Goal: Task Accomplishment & Management: Complete application form

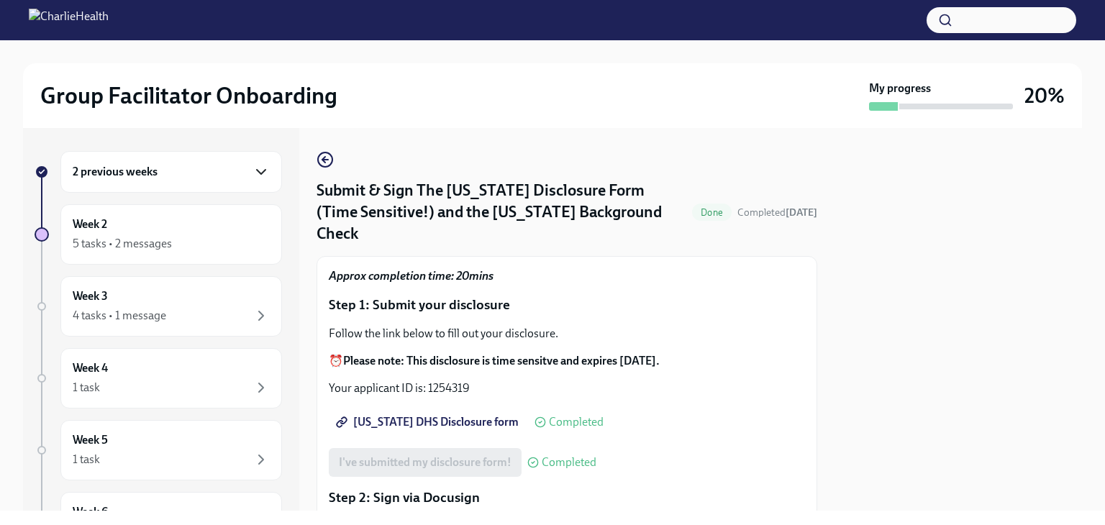
click at [252, 173] on icon "button" at bounding box center [260, 171] width 17 height 17
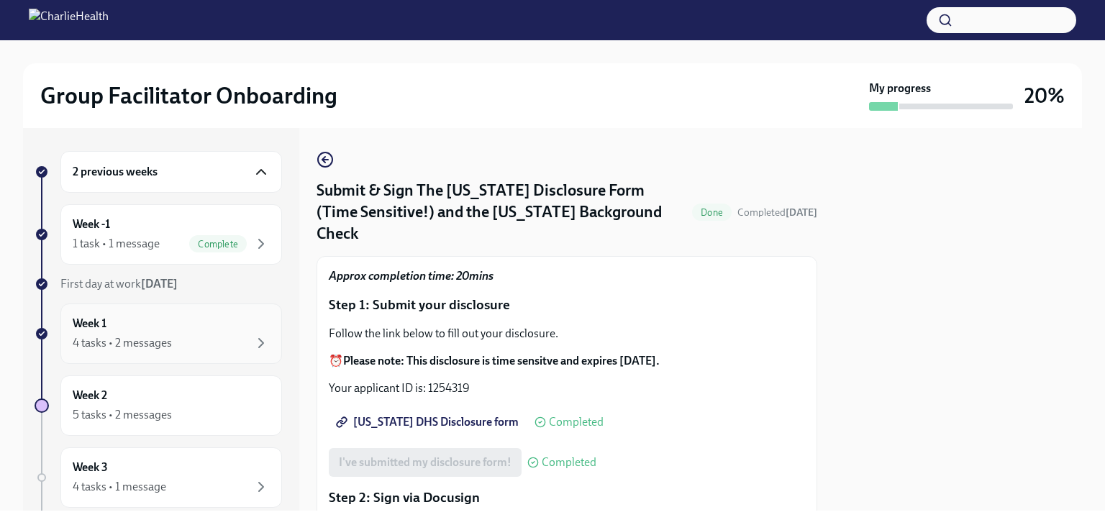
click at [224, 340] on div "4 tasks • 2 messages" at bounding box center [171, 342] width 197 height 17
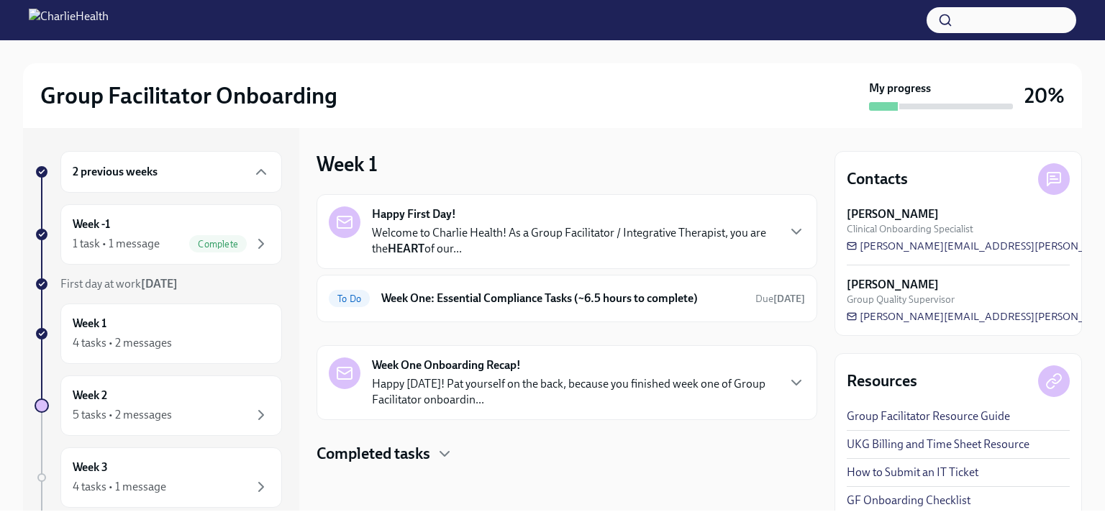
scroll to position [9, 0]
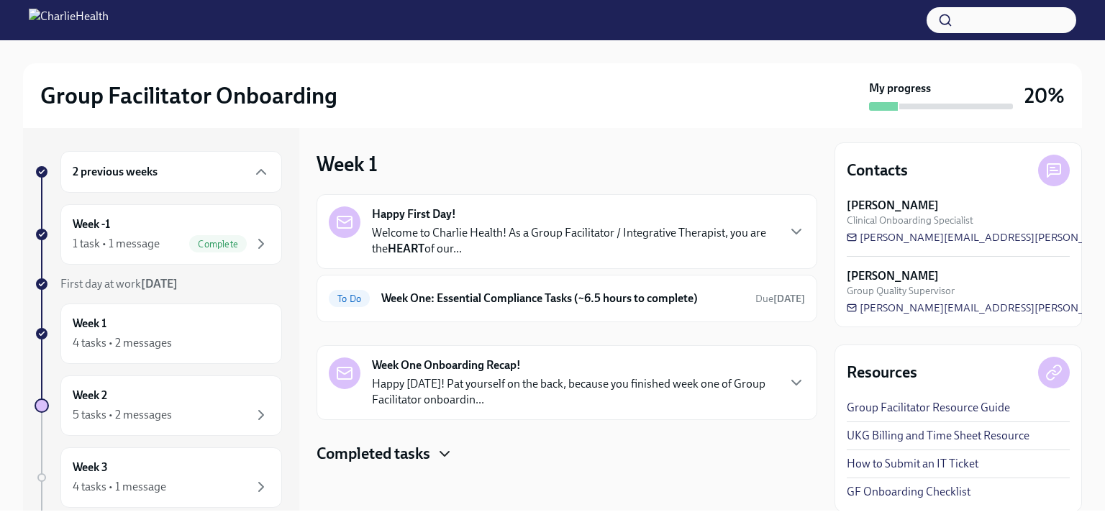
click at [452, 450] on icon "button" at bounding box center [444, 453] width 17 height 17
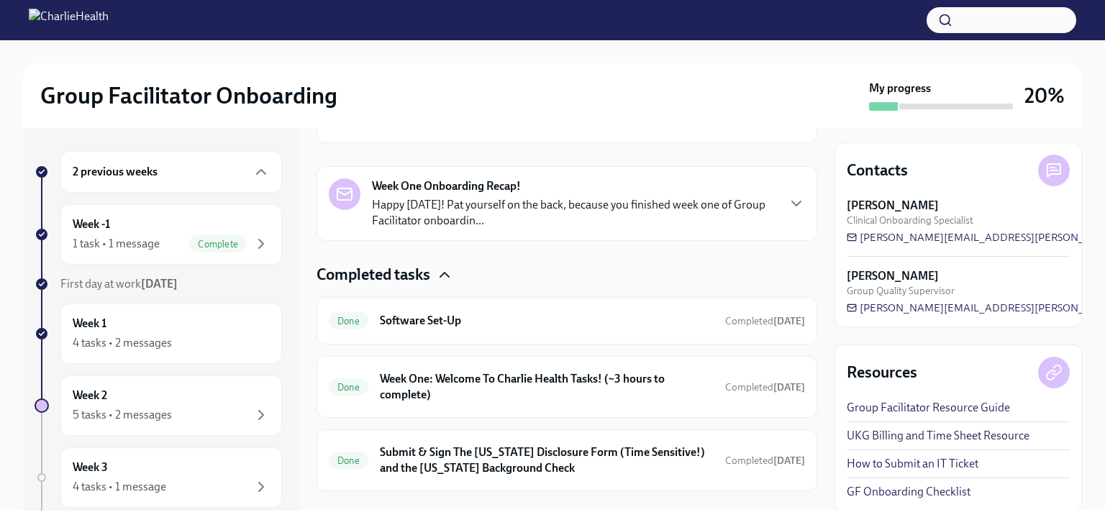
scroll to position [204, 0]
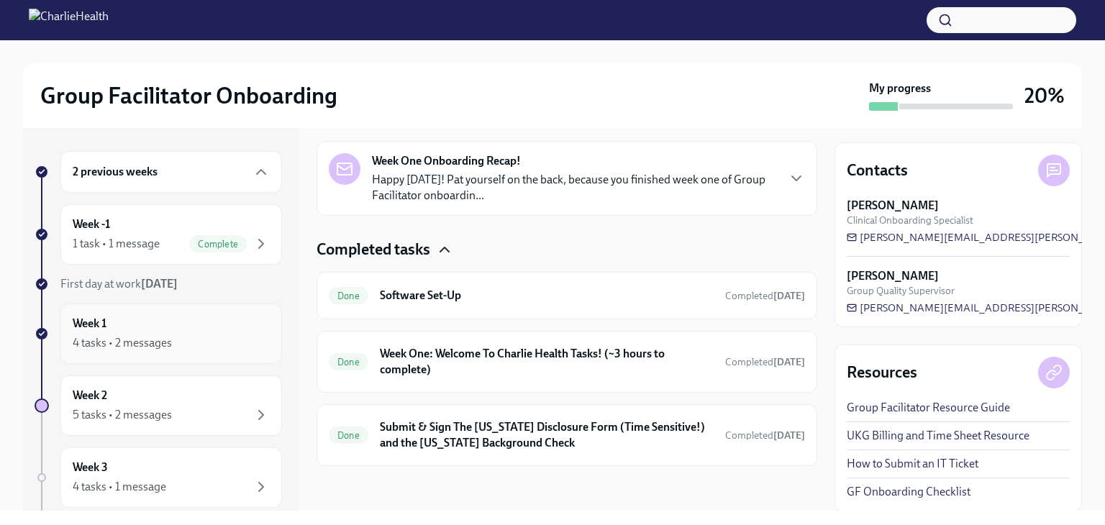
click at [178, 334] on div "4 tasks • 2 messages" at bounding box center [171, 342] width 197 height 17
click at [145, 403] on div "Week 2 5 tasks • 2 messages" at bounding box center [171, 406] width 197 height 36
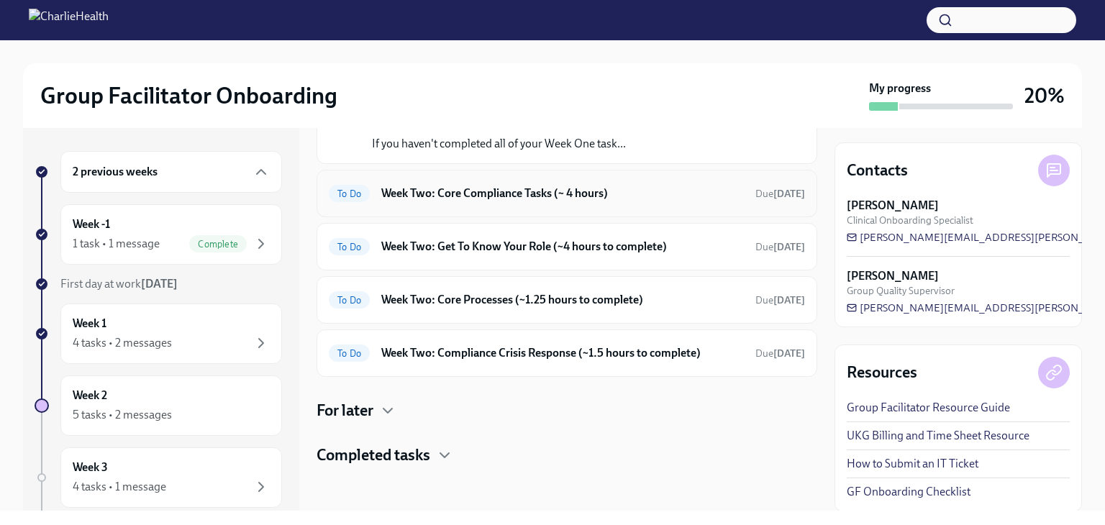
click at [449, 191] on h6 "Week Two: Core Compliance Tasks (~ 4 hours)" at bounding box center [562, 194] width 362 height 16
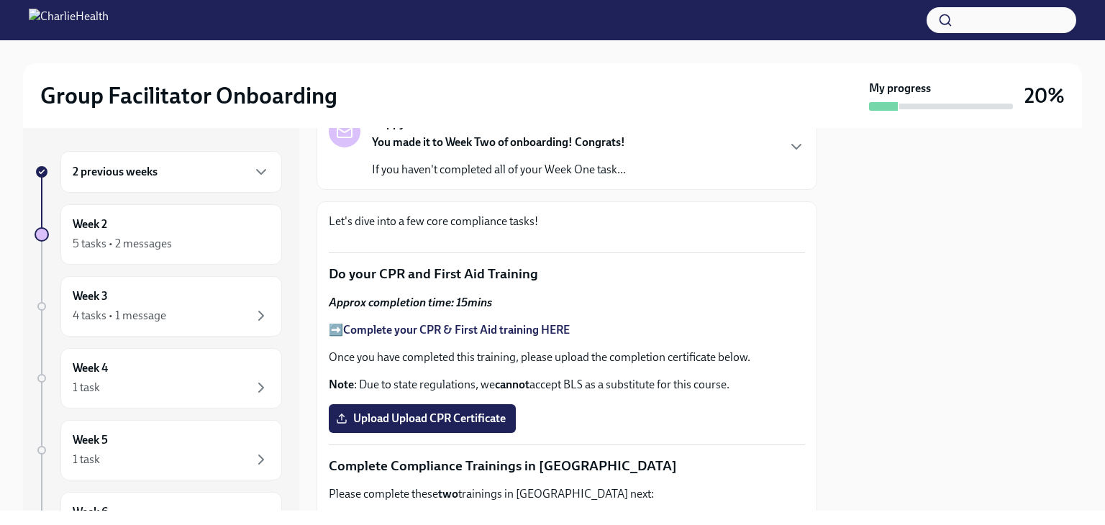
scroll to position [111, 0]
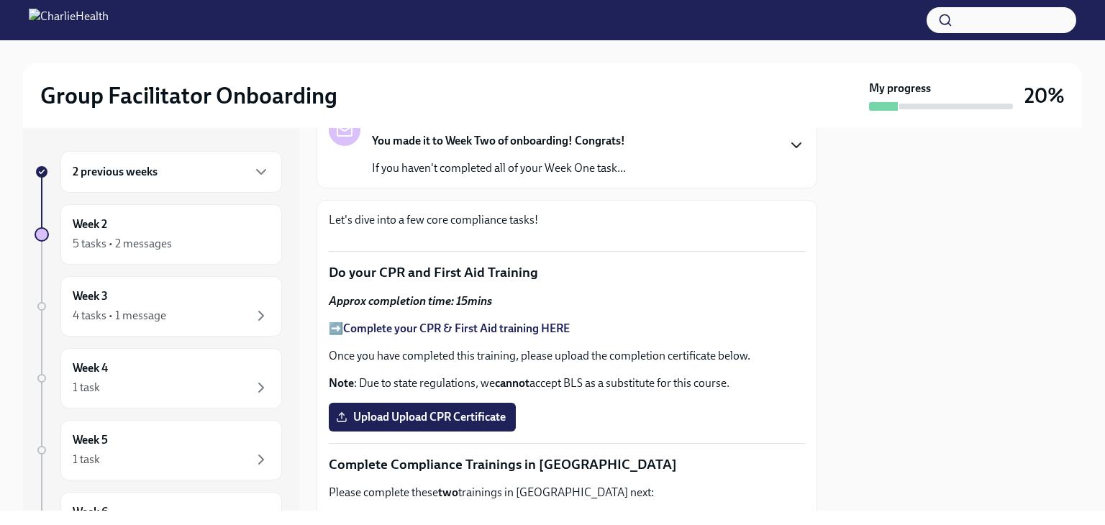
click at [787, 142] on icon "button" at bounding box center [795, 145] width 17 height 17
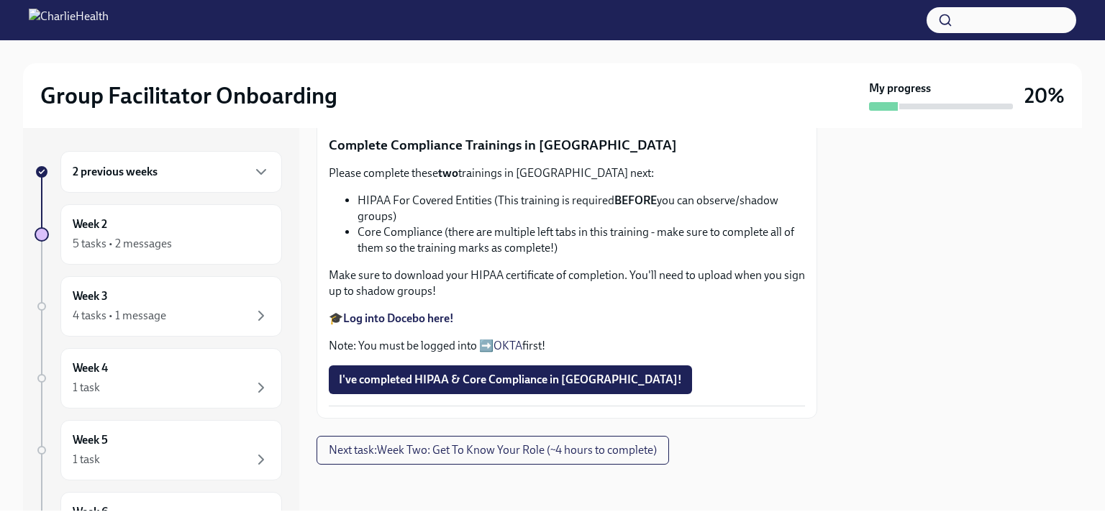
scroll to position [1156, 0]
click at [450, 16] on strong "Complete your CPR & First Aid training HERE" at bounding box center [456, 9] width 227 height 14
click at [639, 456] on span "Next task : Week Two: Get To Know Your Role (~4 hours to complete)" at bounding box center [493, 450] width 328 height 14
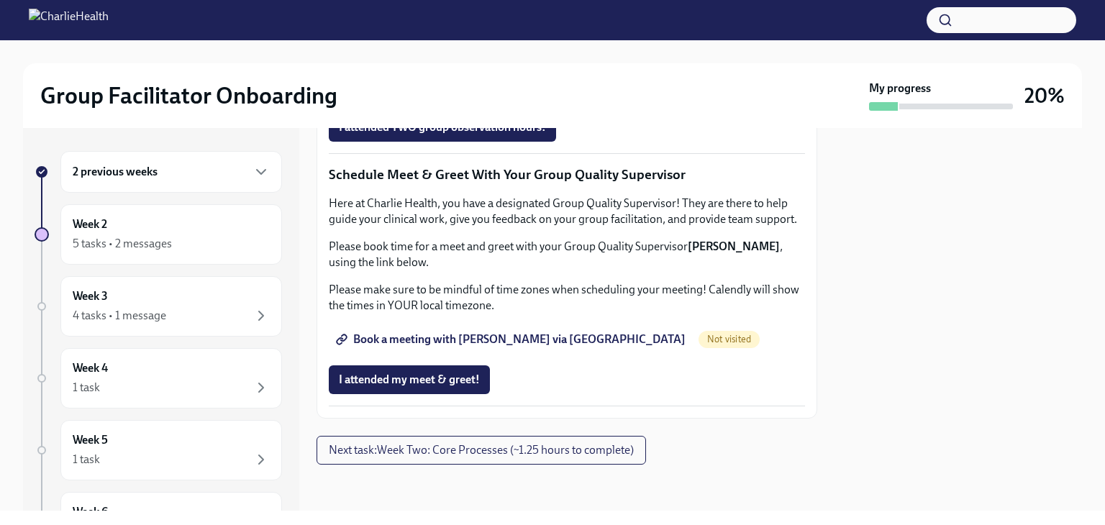
scroll to position [1841, 0]
click at [455, 347] on span "Book a meeting with [PERSON_NAME] via [GEOGRAPHIC_DATA]" at bounding box center [512, 339] width 347 height 14
click at [467, 54] on span "Group Observation Instructions" at bounding box center [425, 47] width 173 height 14
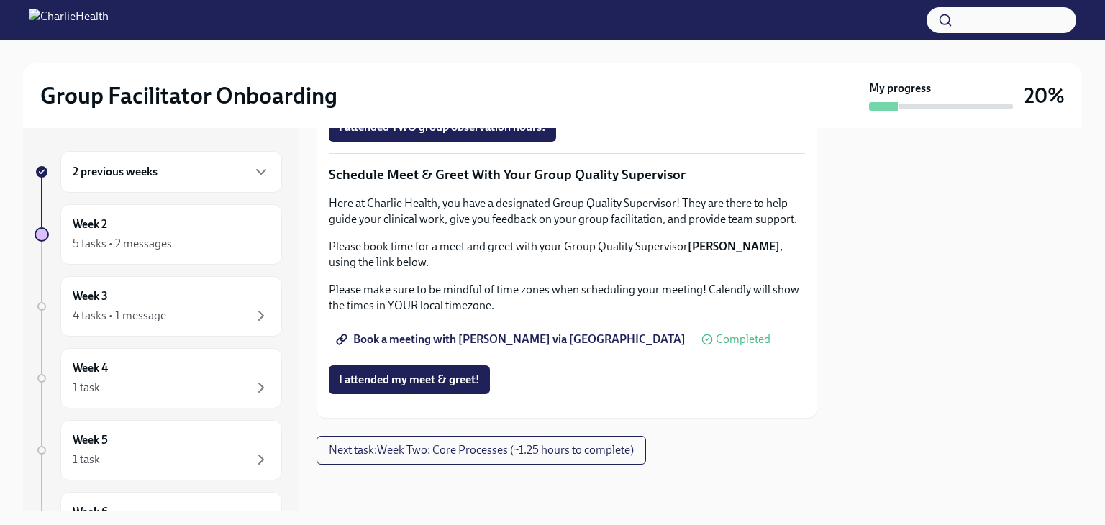
click at [582, 94] on span "Complete this form to schedule your observations" at bounding box center [470, 87] width 262 height 14
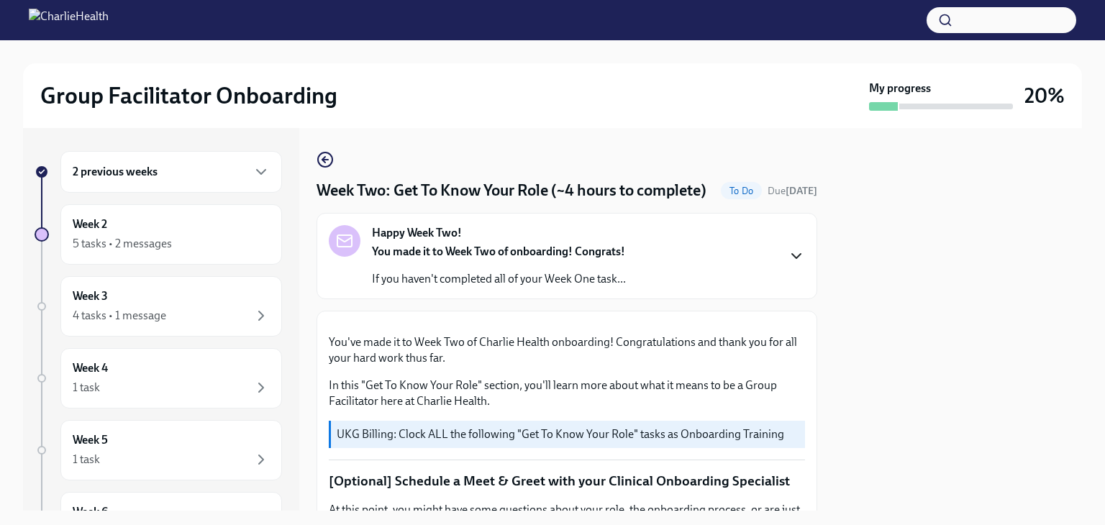
click at [787, 265] on icon "button" at bounding box center [795, 255] width 17 height 17
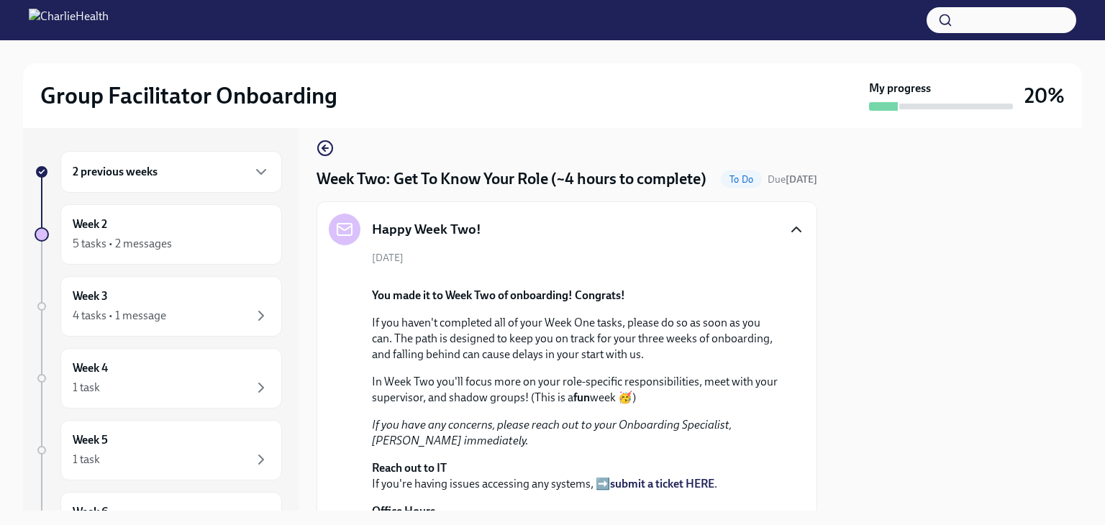
scroll to position [0, 0]
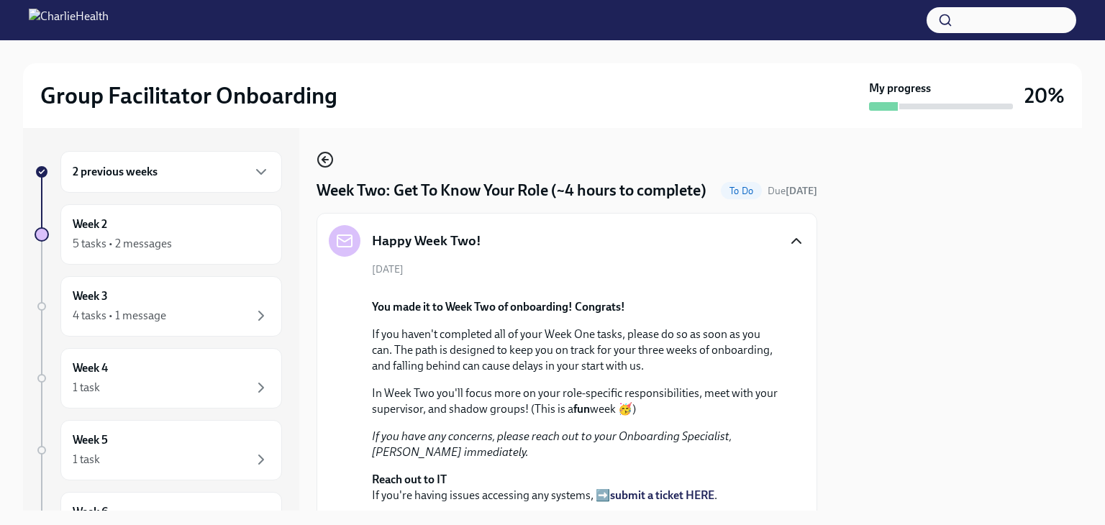
click at [326, 165] on icon "button" at bounding box center [324, 159] width 17 height 17
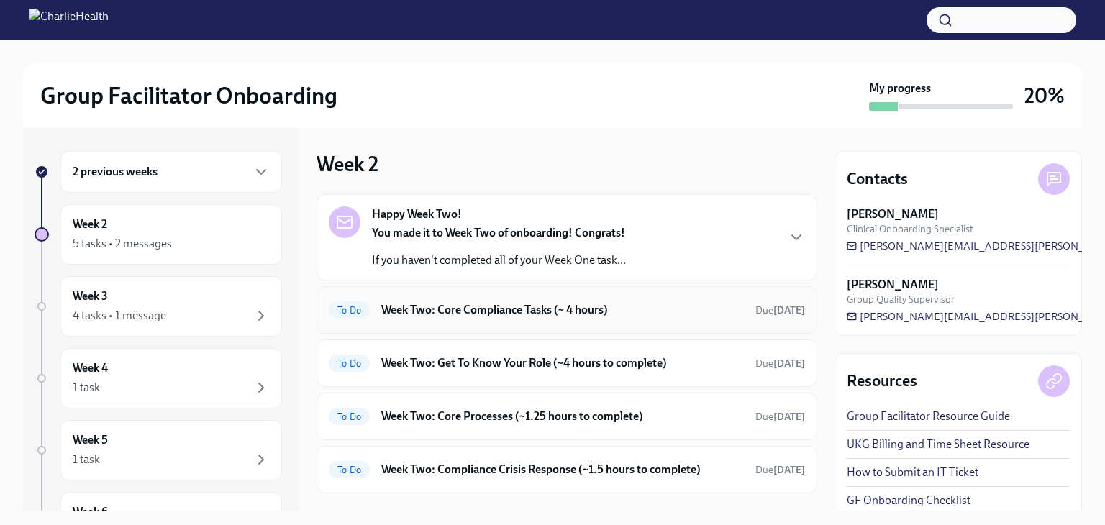
click at [601, 301] on div "To Do Week Two: Core Compliance Tasks (~ 4 hours) Due [DATE]" at bounding box center [567, 309] width 476 height 23
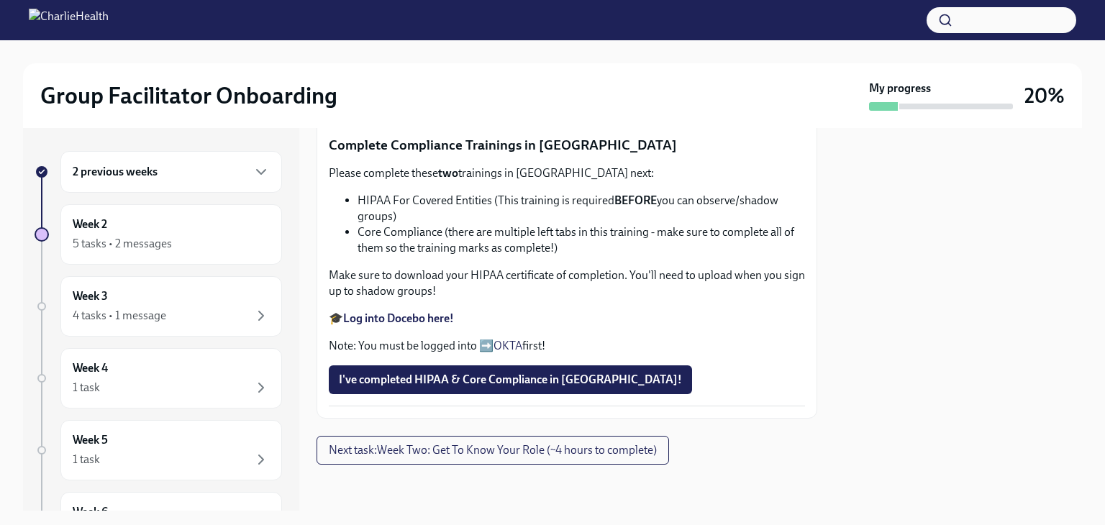
scroll to position [801, 0]
click at [437, 105] on span "Upload Upload CPR Certificate" at bounding box center [422, 98] width 167 height 14
click at [0, 0] on input "Upload Upload CPR Certificate" at bounding box center [0, 0] width 0 height 0
